Goal: Task Accomplishment & Management: Use online tool/utility

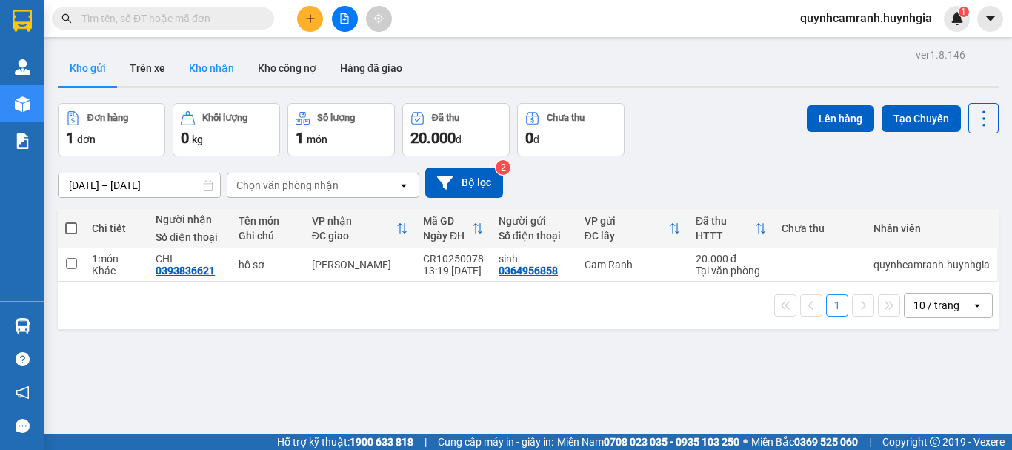
click at [229, 67] on button "Kho nhận" at bounding box center [211, 68] width 69 height 36
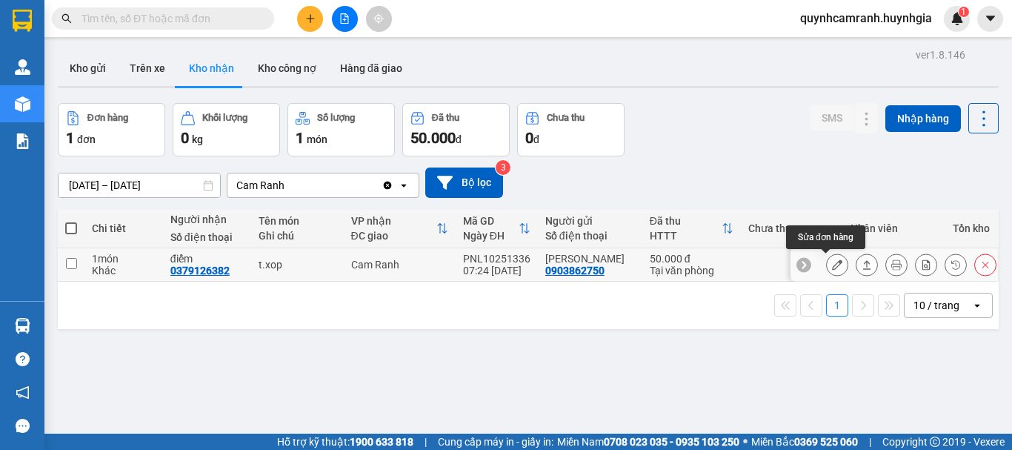
click at [832, 270] on icon at bounding box center [837, 264] width 10 height 10
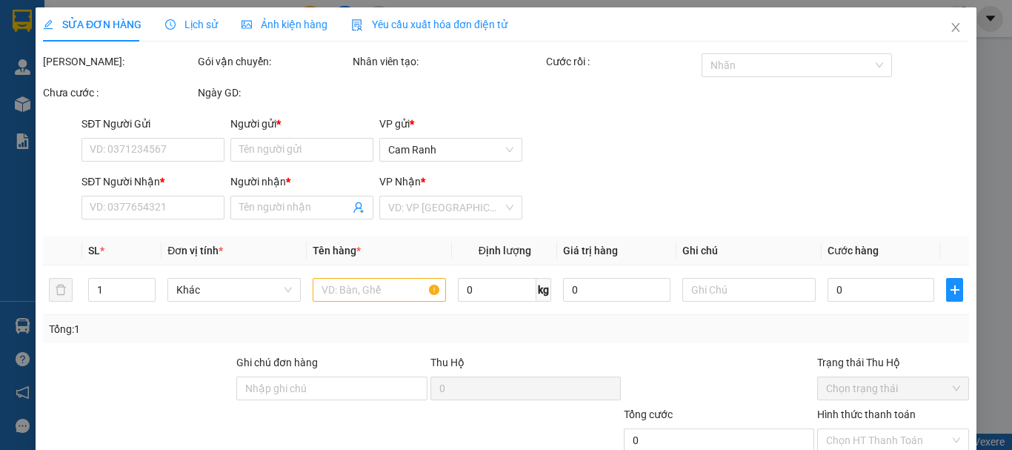
type input "0903862750"
type input "[PERSON_NAME]"
type input "0379126382"
type input "điểm"
type input "50.000"
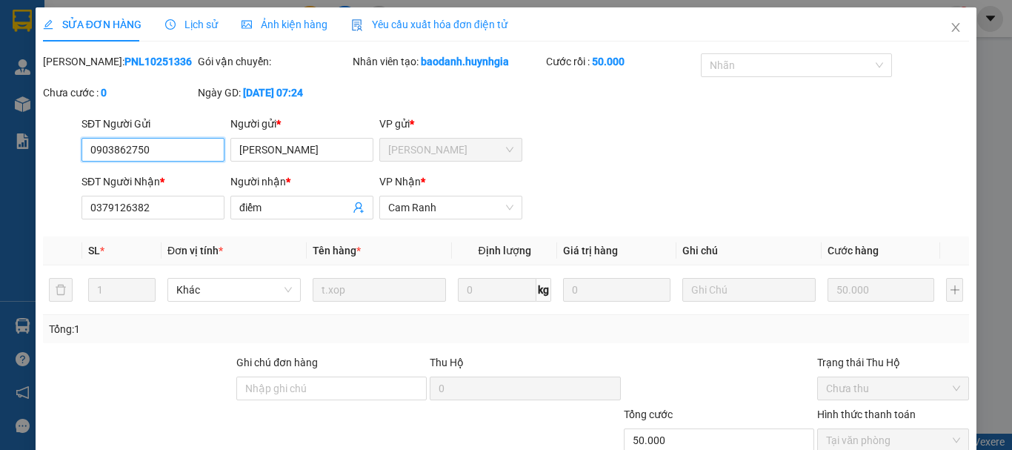
scroll to position [101, 0]
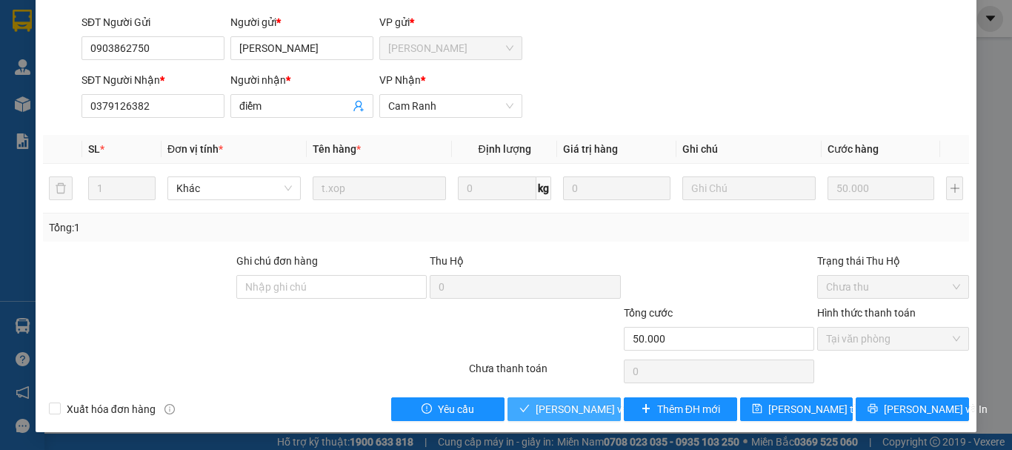
click at [545, 408] on span "[PERSON_NAME] và Giao hàng" at bounding box center [607, 409] width 142 height 16
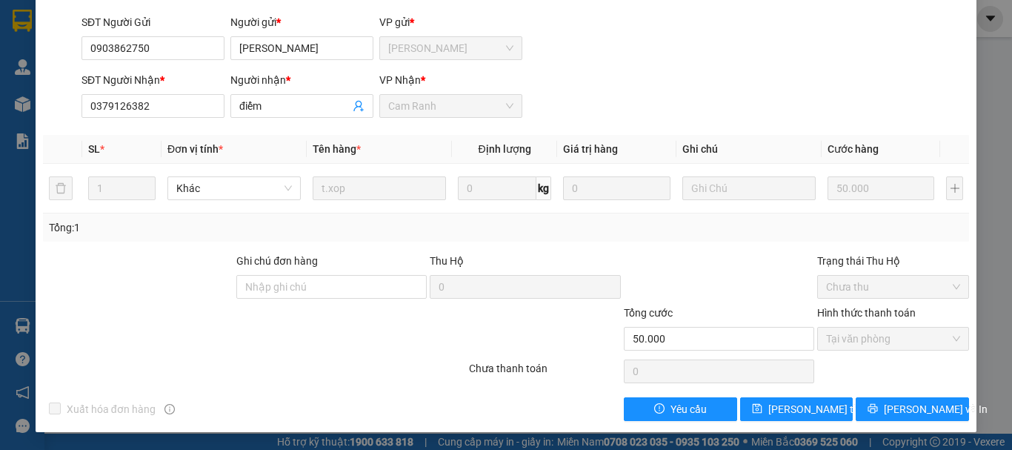
scroll to position [0, 0]
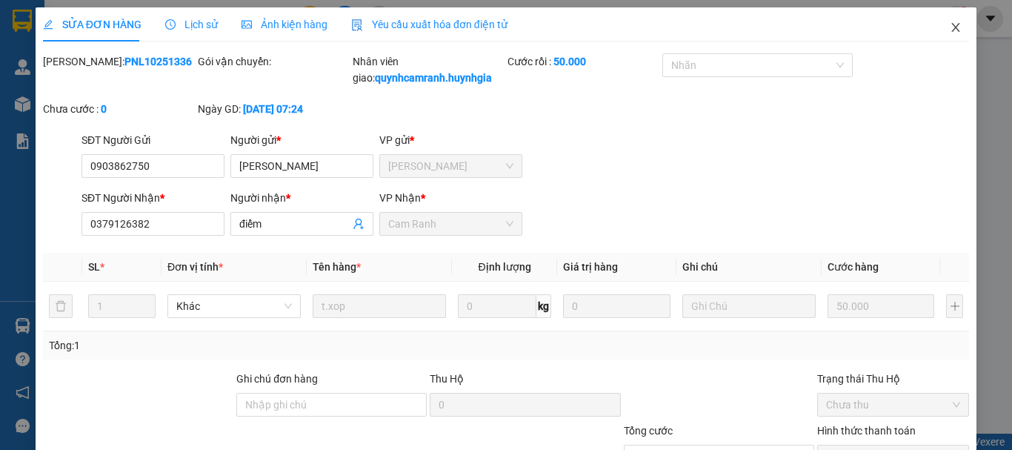
click at [950, 31] on icon "close" at bounding box center [956, 27] width 12 height 12
